Goal: Information Seeking & Learning: Understand process/instructions

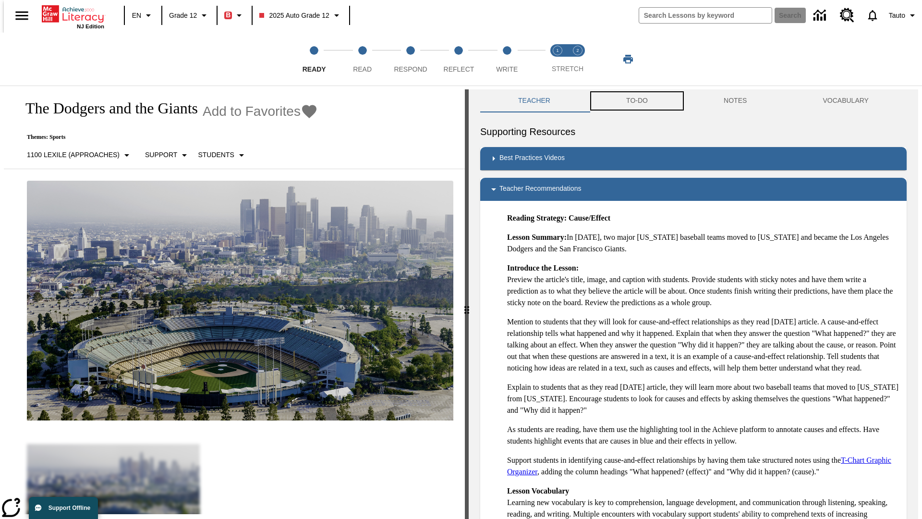
click at [636, 101] on button "TO-DO" at bounding box center [636, 100] width 97 height 23
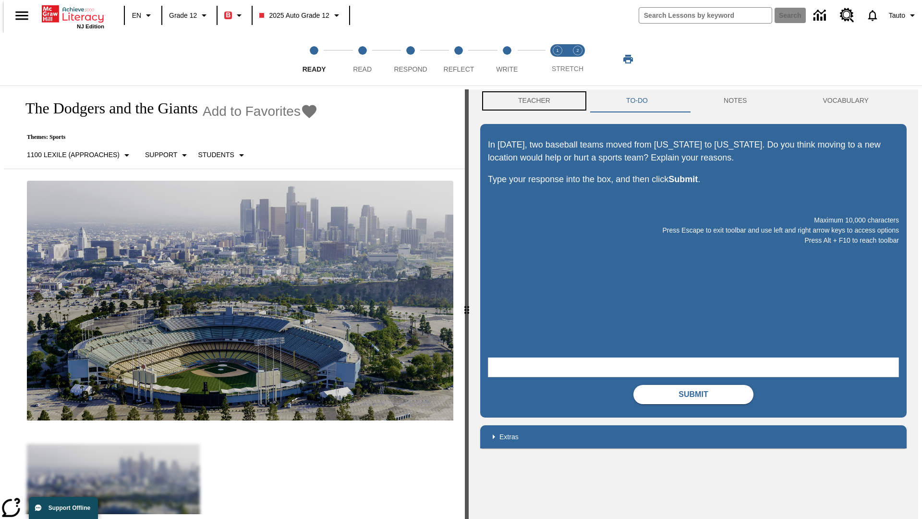
scroll to position [0, 0]
click at [531, 101] on button "Teacher" at bounding box center [534, 100] width 108 height 23
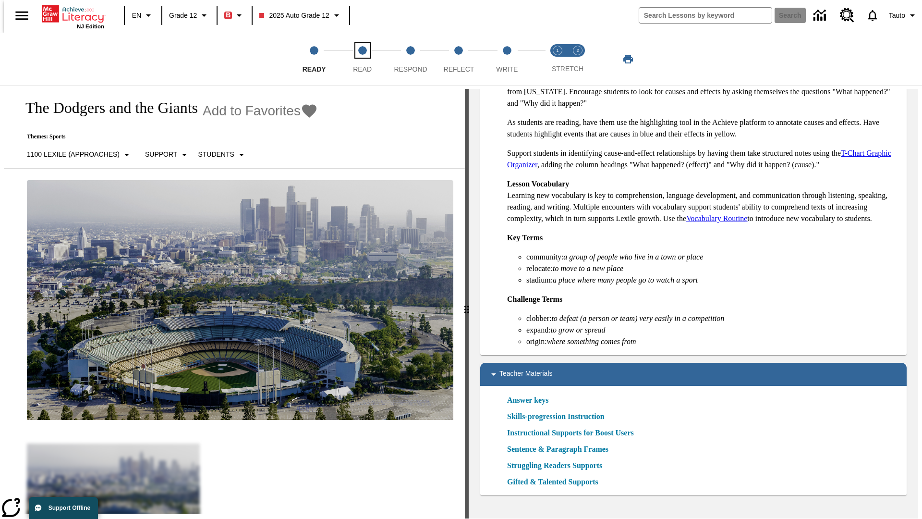
click at [362, 59] on span "Read" at bounding box center [362, 65] width 19 height 17
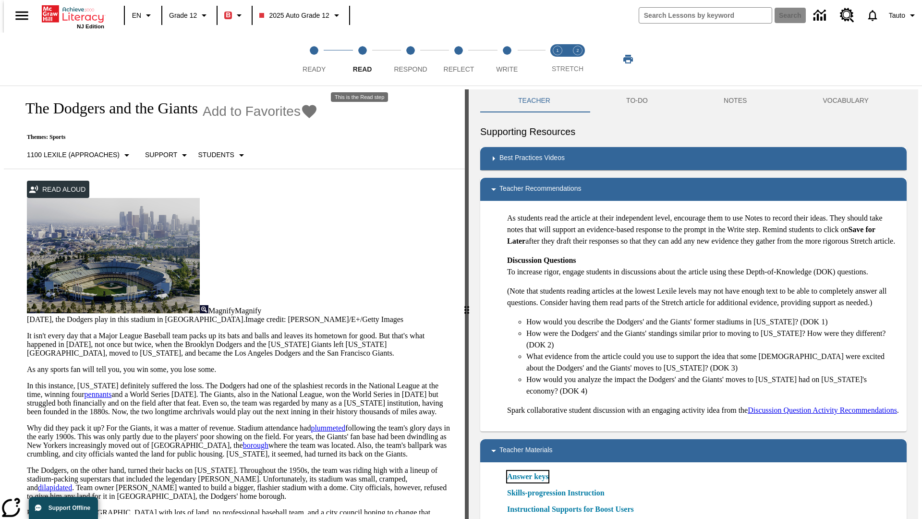
click at [527, 482] on link "Answer keys" at bounding box center [527, 477] width 41 height 12
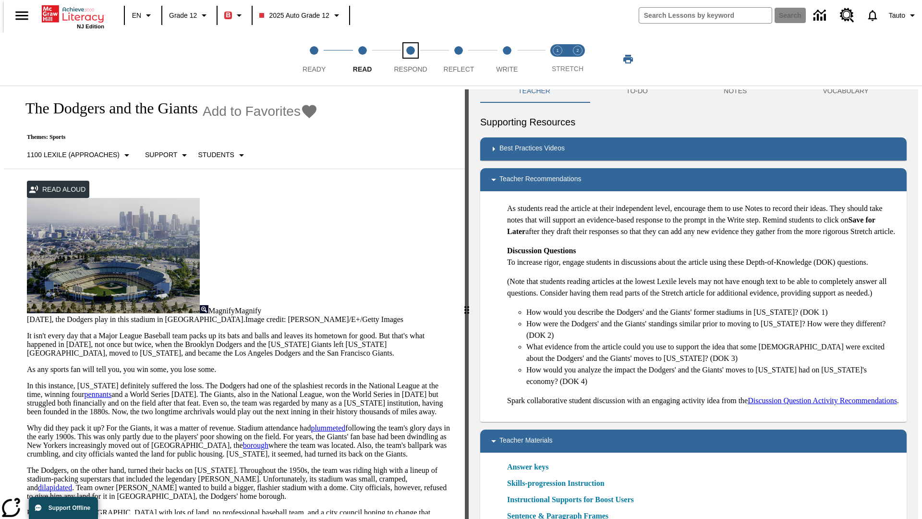
click at [411, 59] on span "Respond" at bounding box center [410, 65] width 33 height 17
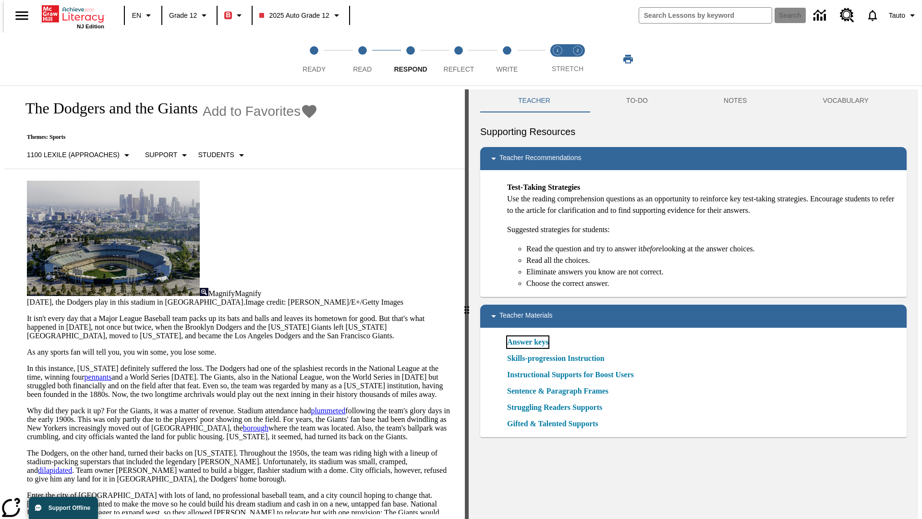
click at [527, 342] on link "Answer keys" at bounding box center [527, 342] width 41 height 12
click at [459, 59] on span "Reflect" at bounding box center [459, 65] width 31 height 17
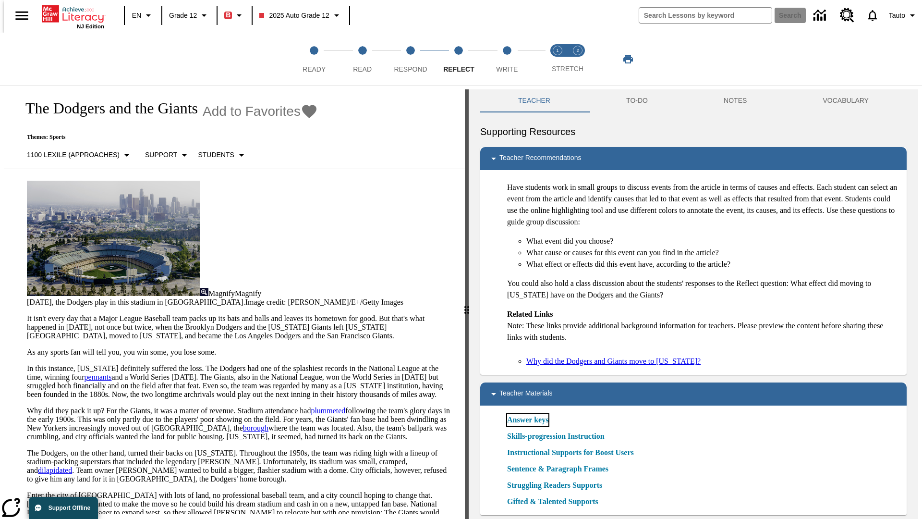
click at [527, 420] on link "Answer keys" at bounding box center [527, 420] width 41 height 12
click at [507, 59] on span "Write" at bounding box center [507, 65] width 22 height 17
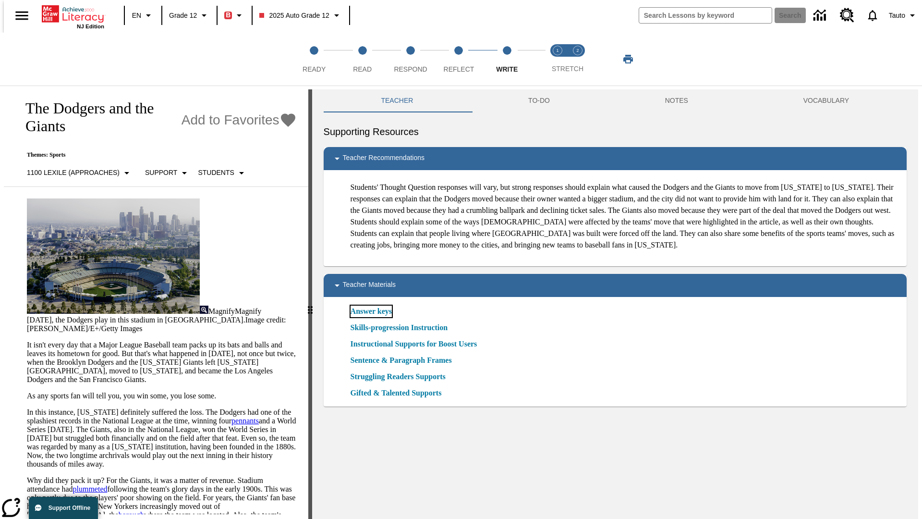
click at [370, 317] on link "Answer keys" at bounding box center [371, 311] width 41 height 12
